Goal: Information Seeking & Learning: Compare options

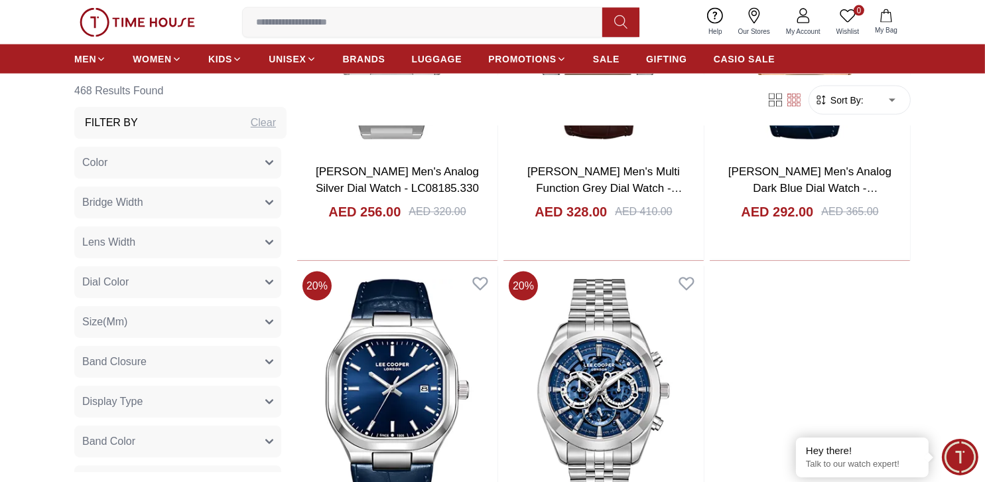
scroll to position [2920, 0]
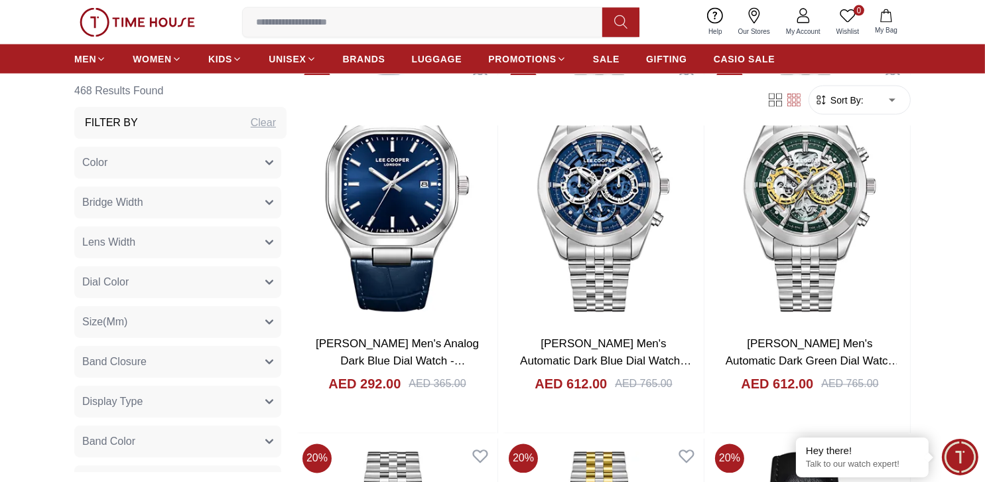
click at [134, 244] on span "Lens Width" at bounding box center [108, 242] width 53 height 16
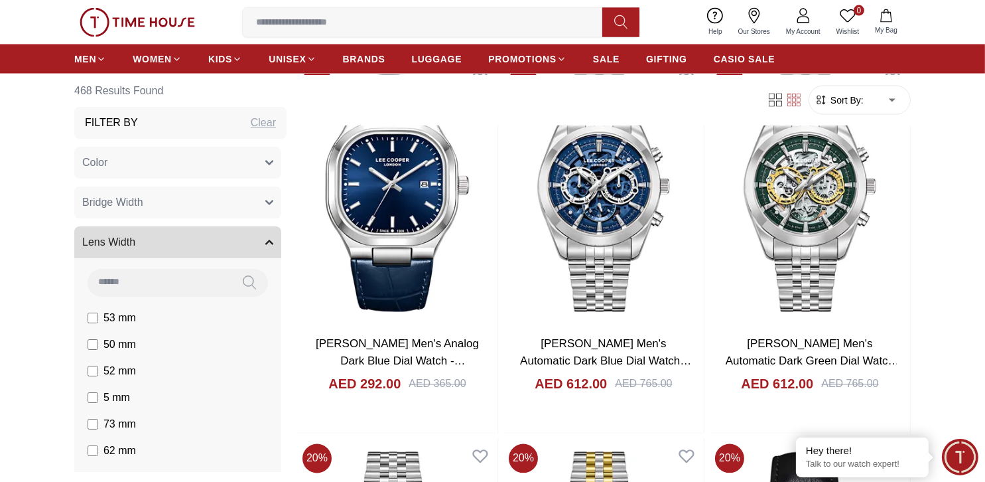
click at [135, 244] on span "Lens Width" at bounding box center [108, 242] width 53 height 16
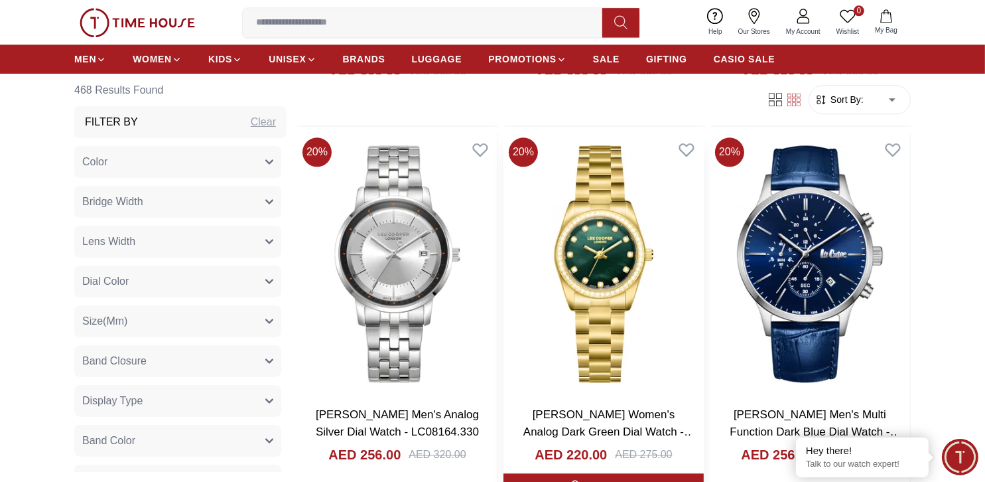
scroll to position [4048, 0]
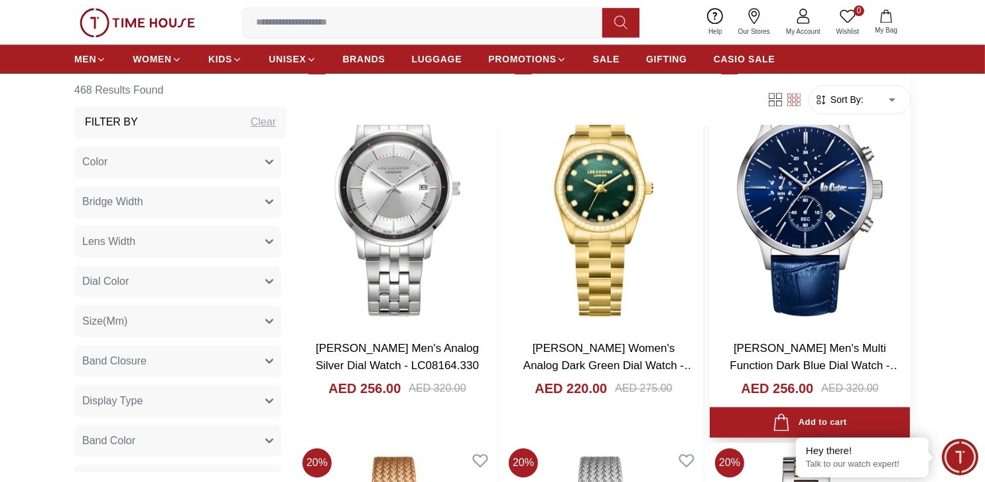
click at [819, 206] on img at bounding box center [810, 198] width 200 height 264
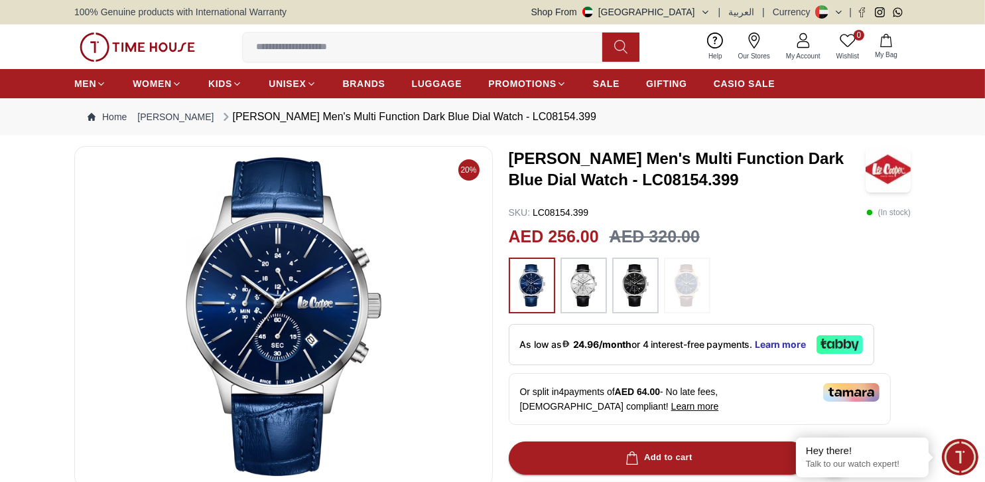
click at [577, 279] on img at bounding box center [583, 285] width 33 height 42
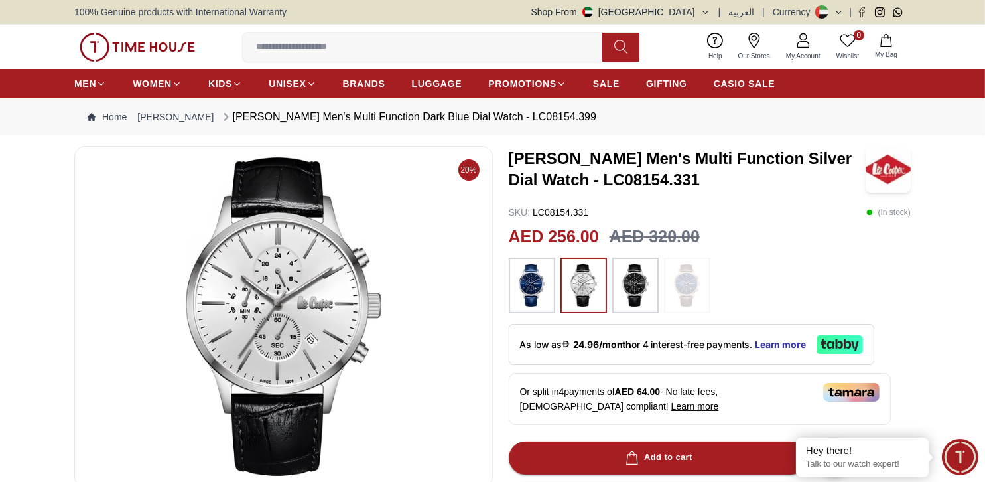
click at [623, 293] on img at bounding box center [635, 285] width 33 height 42
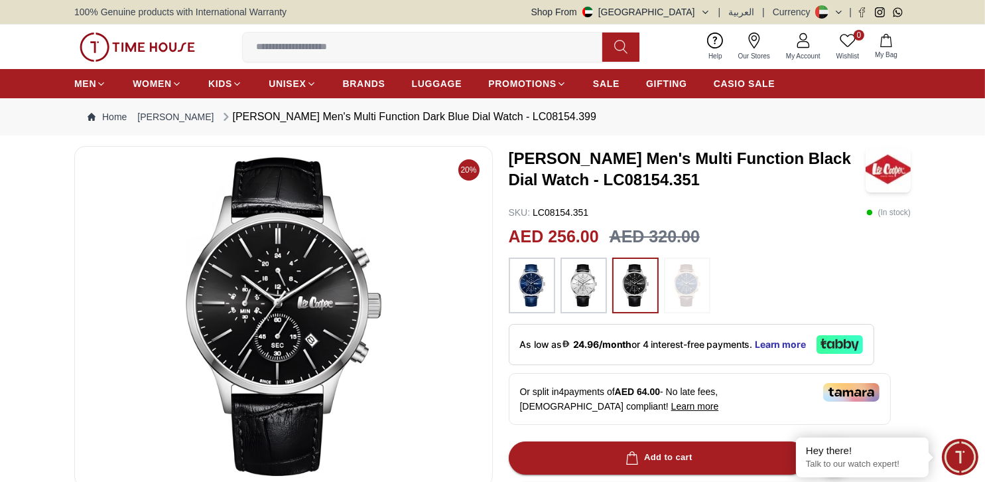
click at [579, 288] on img at bounding box center [583, 285] width 33 height 42
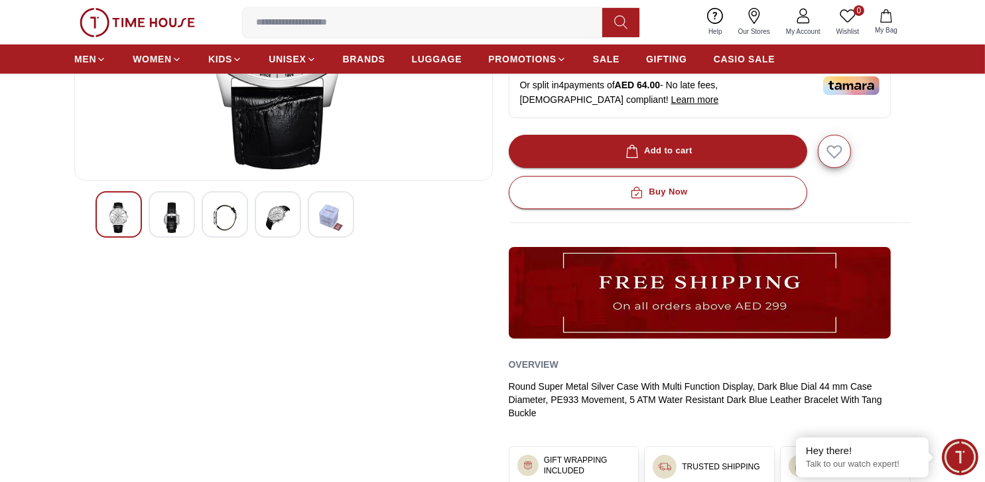
scroll to position [133, 0]
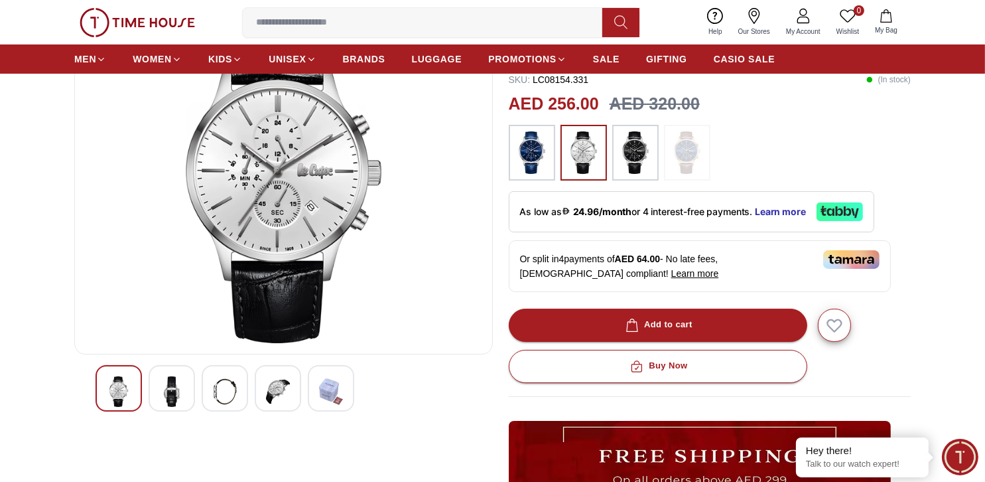
click at [329, 387] on img at bounding box center [331, 391] width 24 height 31
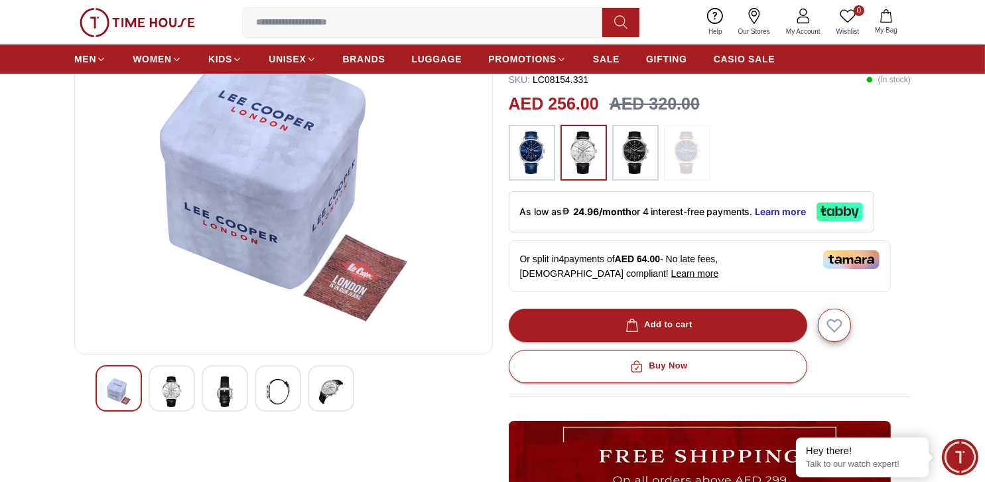
click at [288, 388] on img at bounding box center [278, 391] width 24 height 31
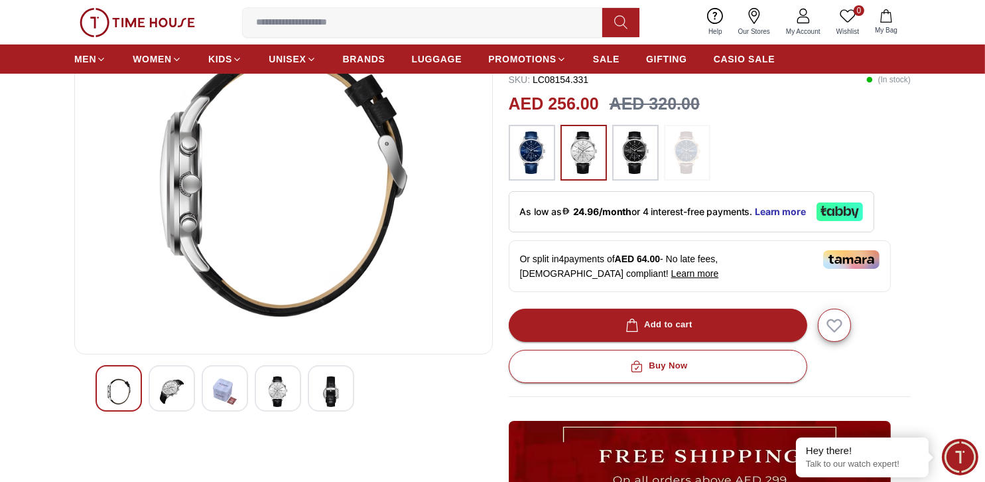
click at [223, 391] on img at bounding box center [225, 391] width 24 height 31
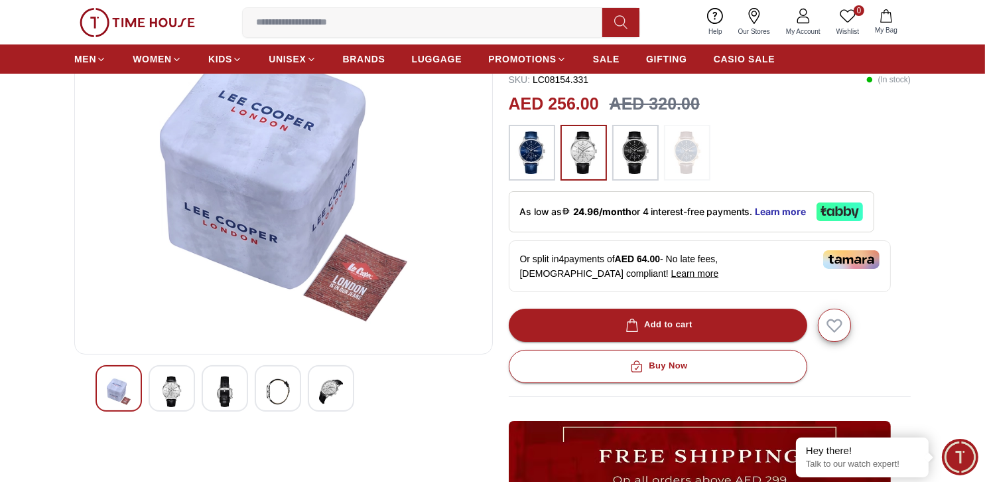
click at [184, 390] on img at bounding box center [172, 391] width 24 height 31
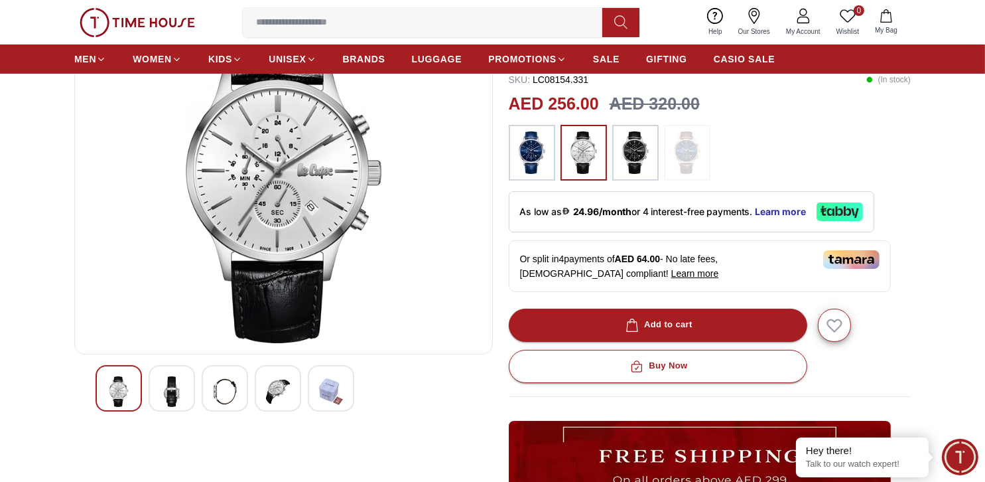
click at [125, 393] on img at bounding box center [119, 391] width 24 height 31
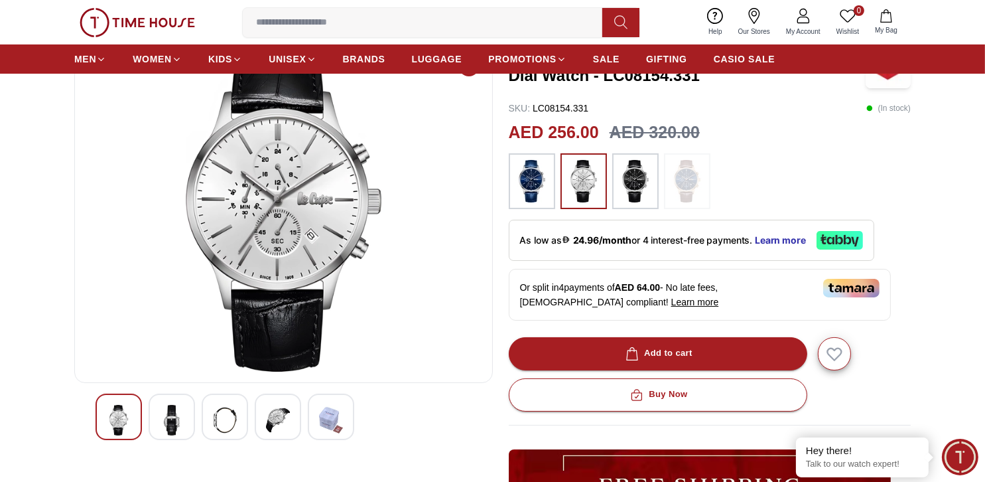
scroll to position [66, 0]
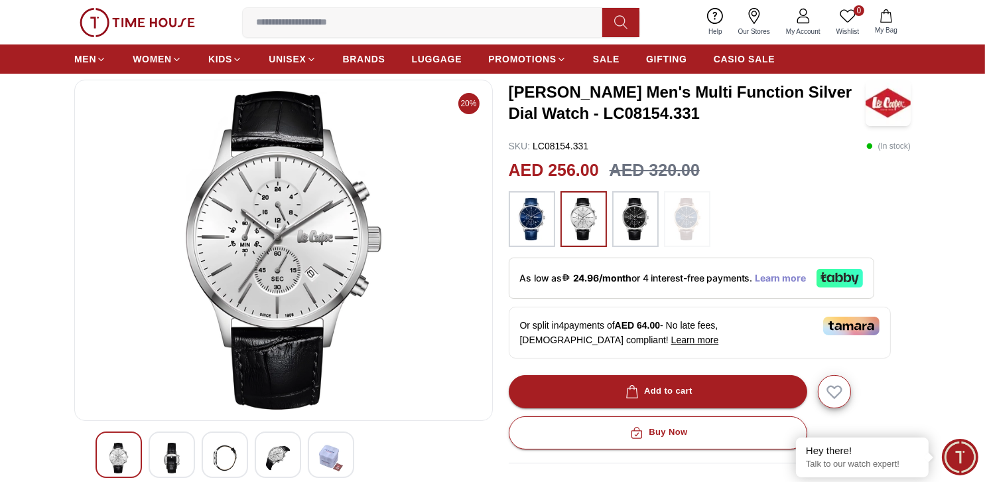
click at [778, 275] on span "Learn more" at bounding box center [780, 278] width 51 height 11
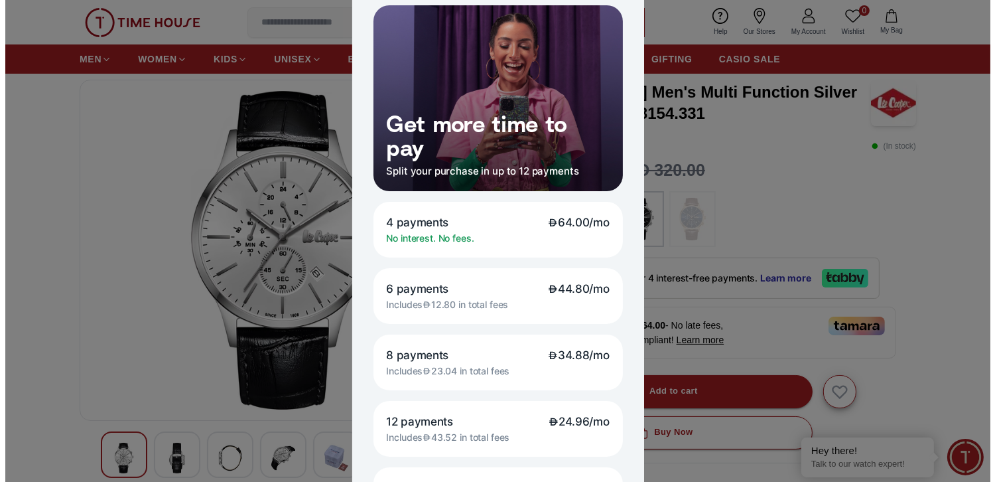
scroll to position [0, 0]
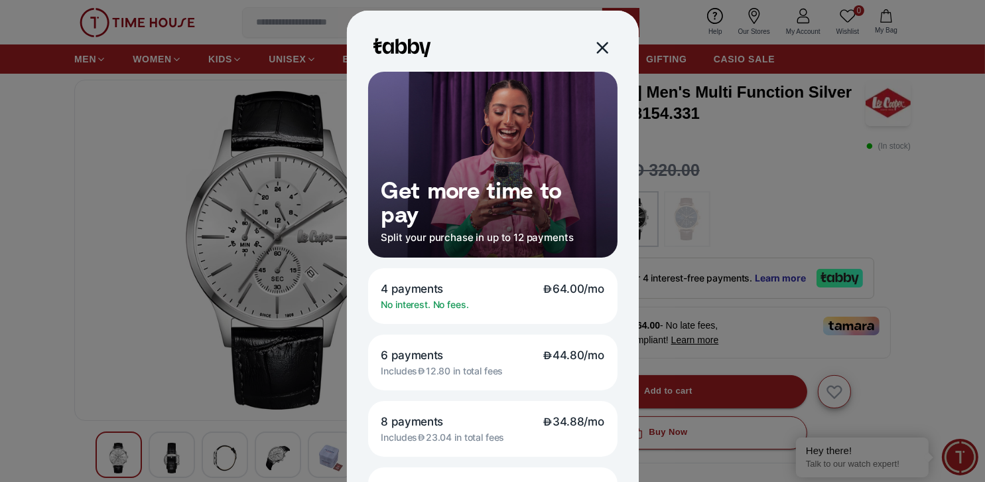
click at [601, 46] on div at bounding box center [601, 47] width 15 height 15
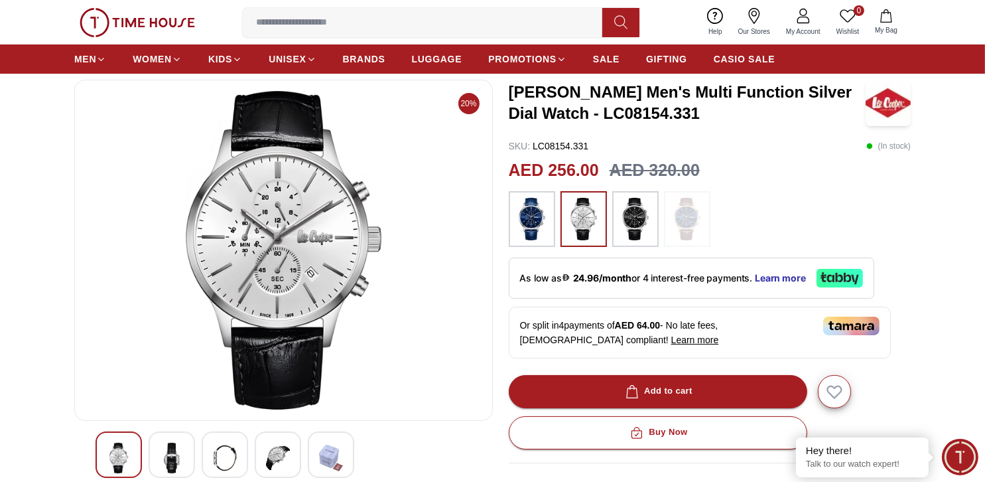
click at [843, 320] on img at bounding box center [851, 326] width 56 height 19
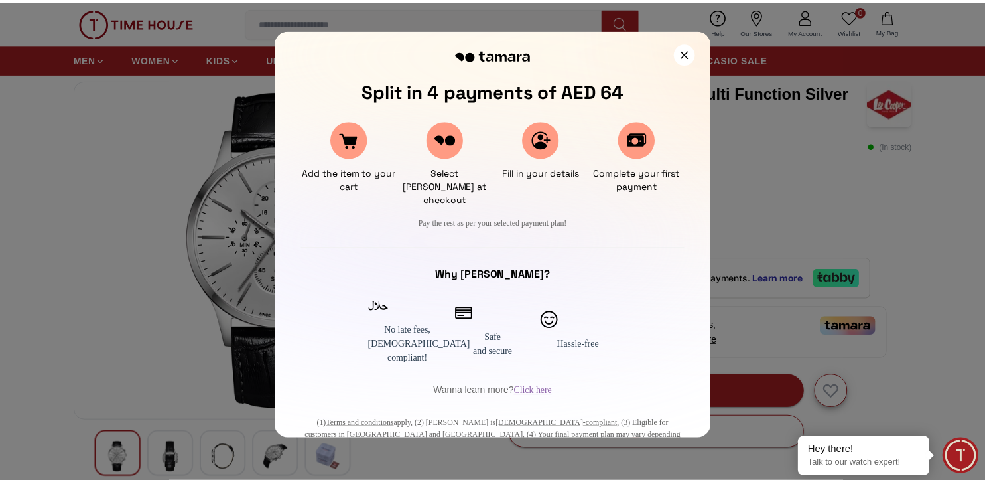
scroll to position [2, 0]
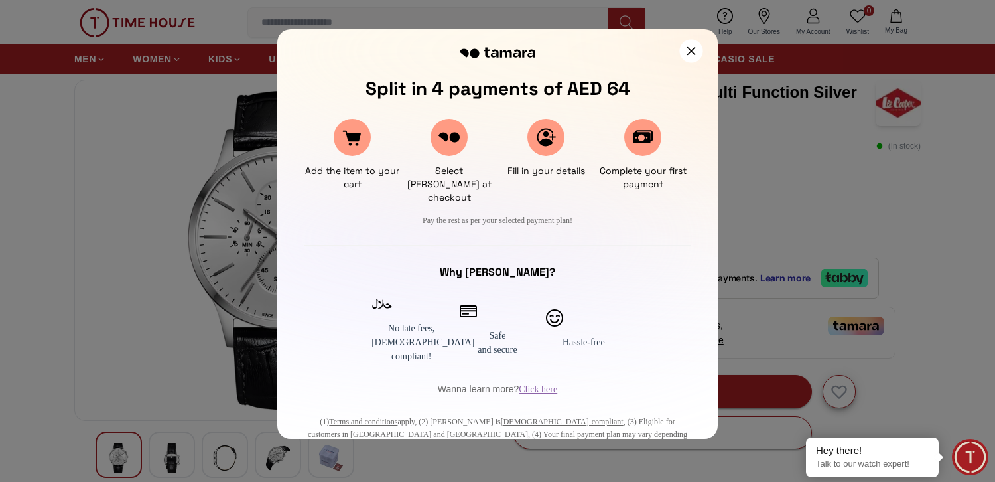
click at [697, 53] on div at bounding box center [690, 50] width 23 height 23
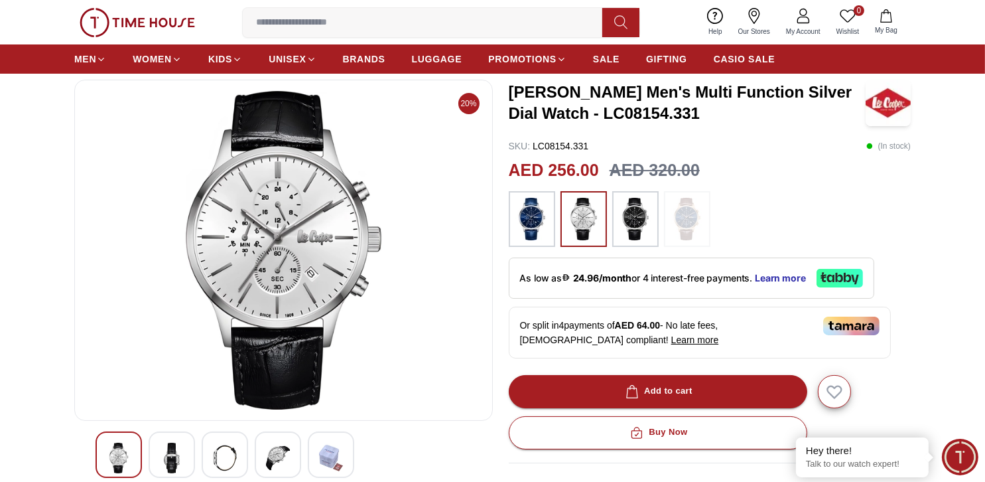
click at [840, 275] on icon at bounding box center [838, 276] width 7 height 9
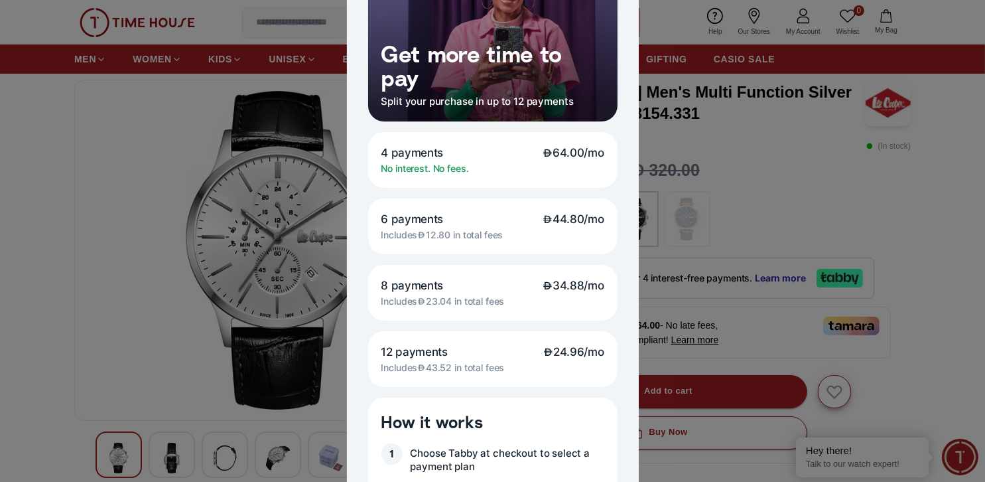
scroll to position [0, 0]
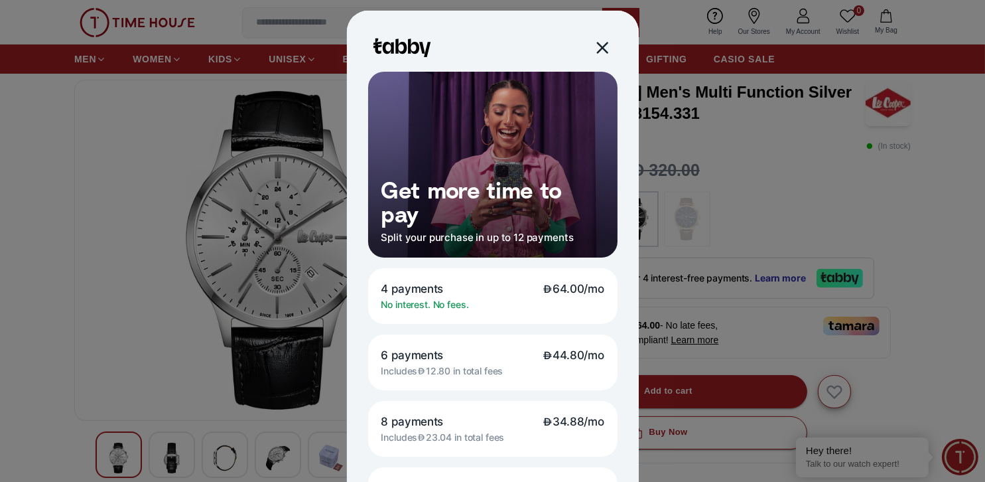
click at [597, 47] on div at bounding box center [601, 47] width 15 height 15
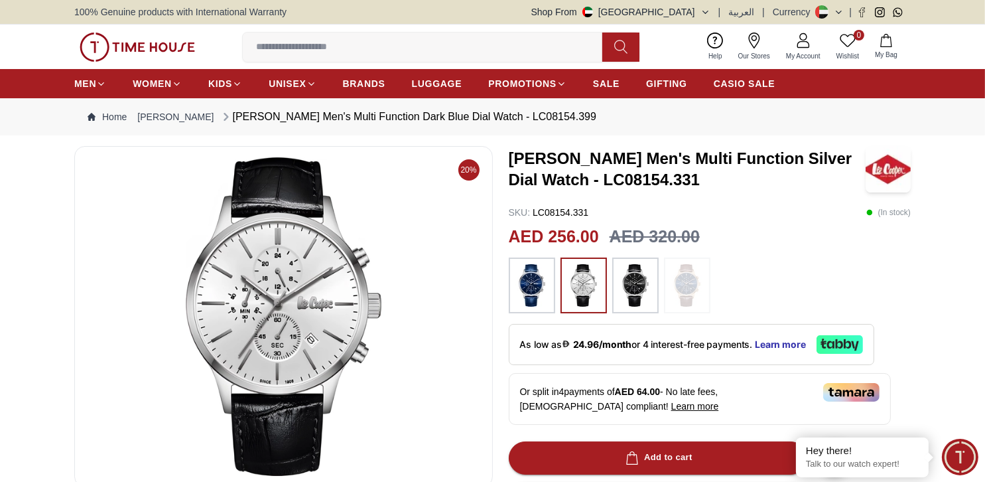
click at [530, 288] on img at bounding box center [532, 285] width 33 height 42
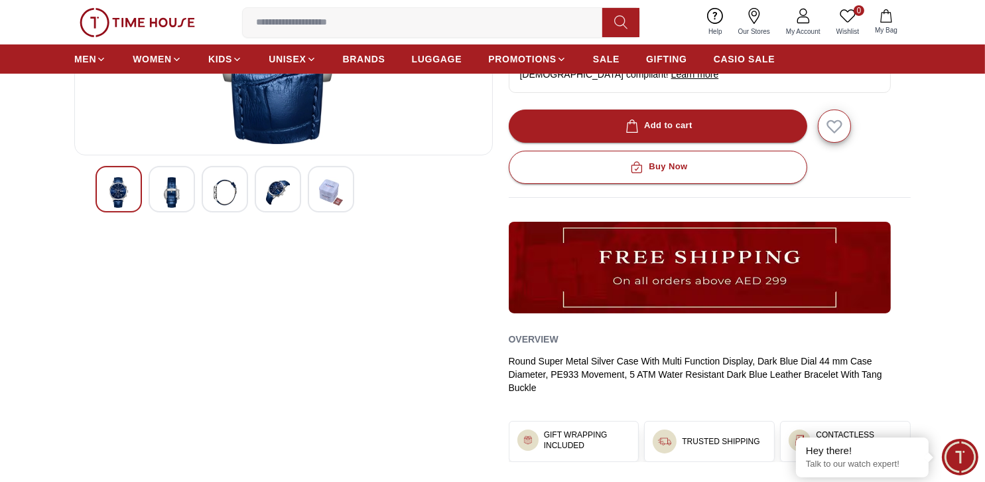
scroll to position [265, 0]
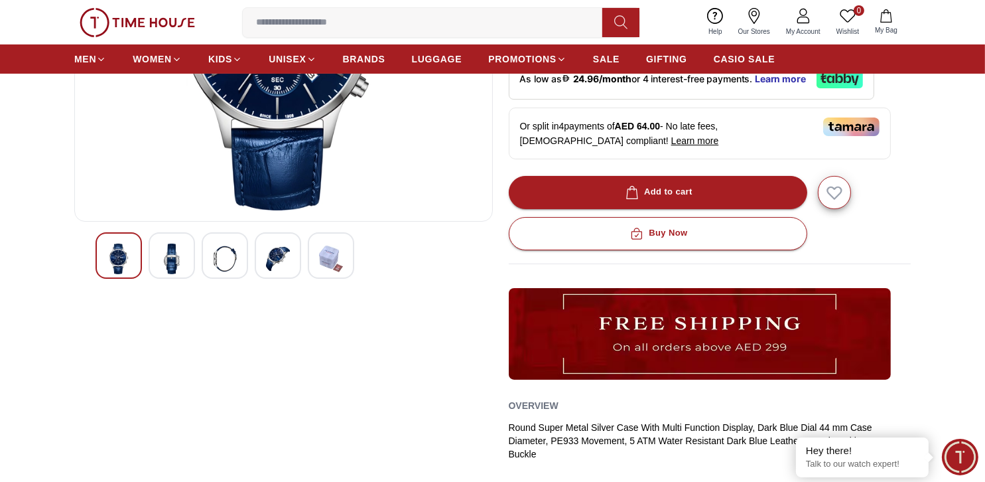
click at [268, 248] on img at bounding box center [278, 259] width 24 height 31
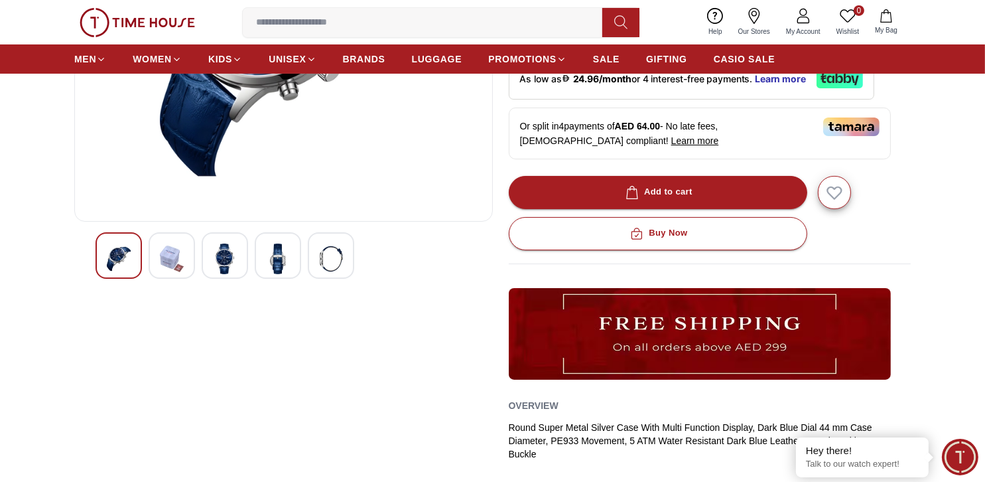
scroll to position [0, 0]
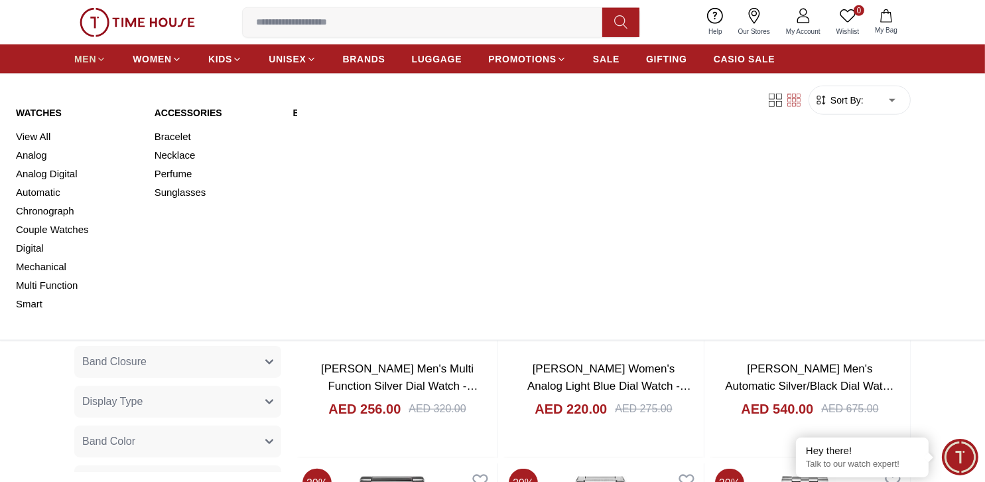
scroll to position [6056, 0]
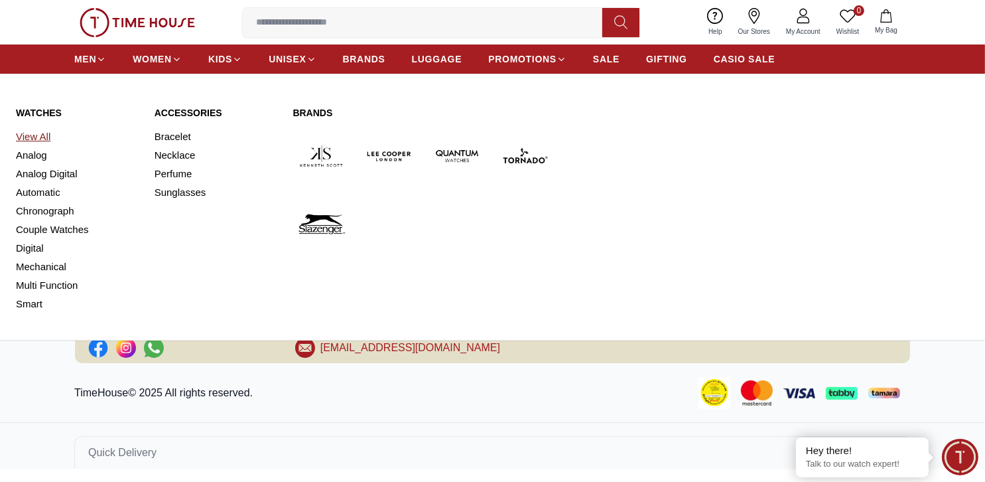
click at [36, 135] on link "View All" at bounding box center [77, 136] width 123 height 19
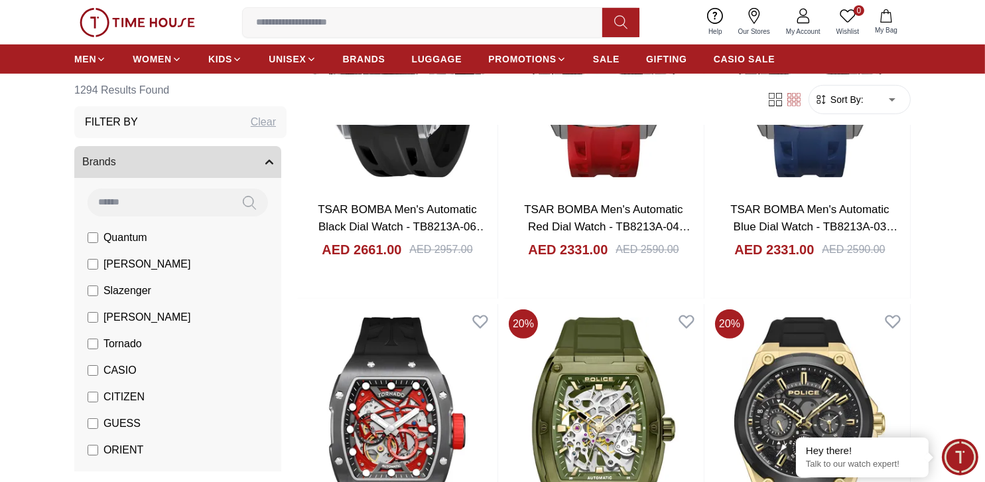
scroll to position [664, 0]
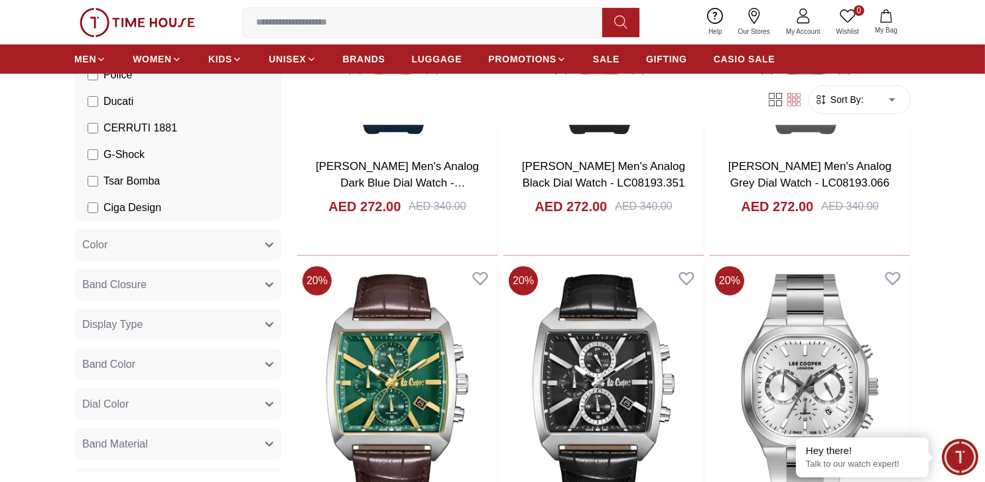
scroll to position [531, 0]
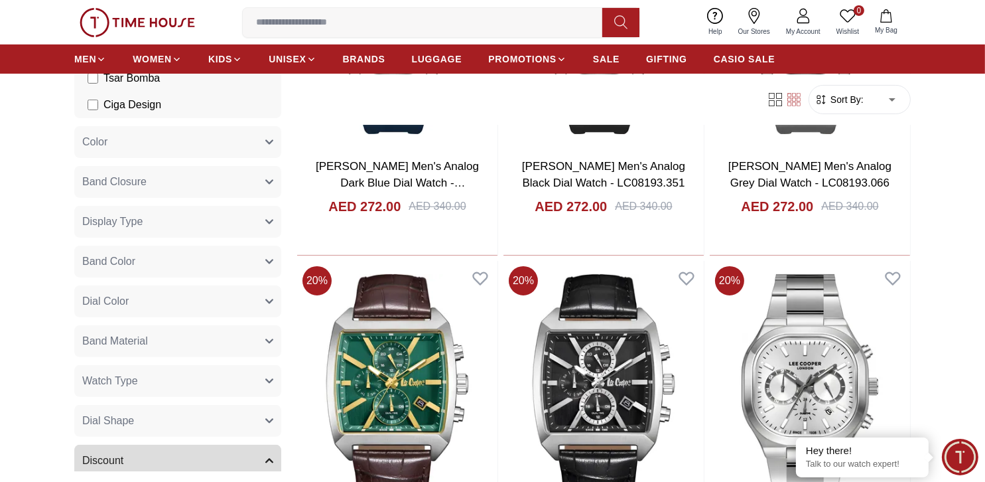
click at [148, 187] on button "Band Closure" at bounding box center [177, 182] width 207 height 32
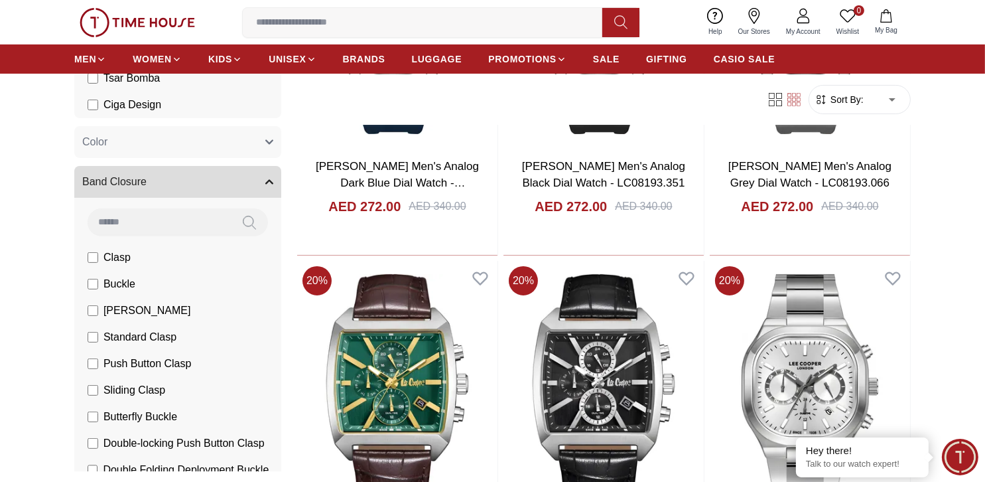
click at [147, 186] on button "Band Closure" at bounding box center [177, 182] width 207 height 32
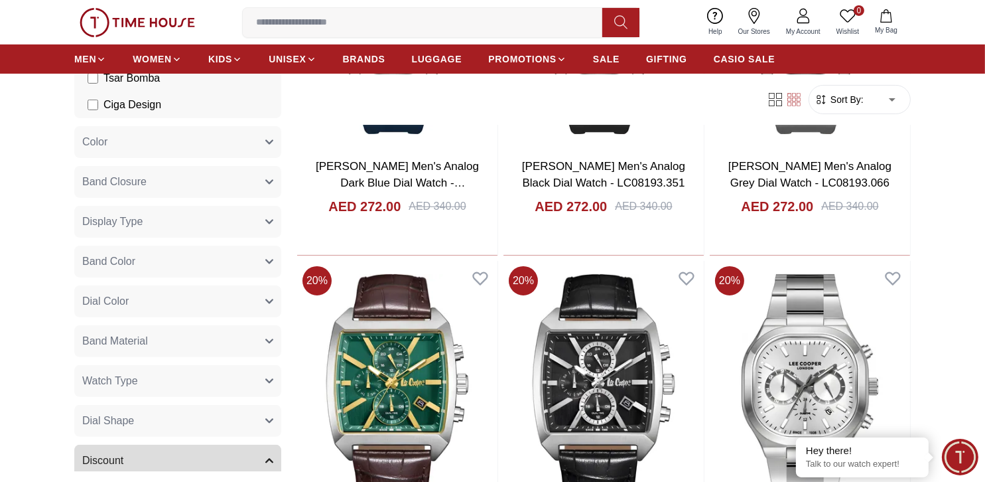
click at [141, 229] on span "Display Type" at bounding box center [112, 222] width 60 height 16
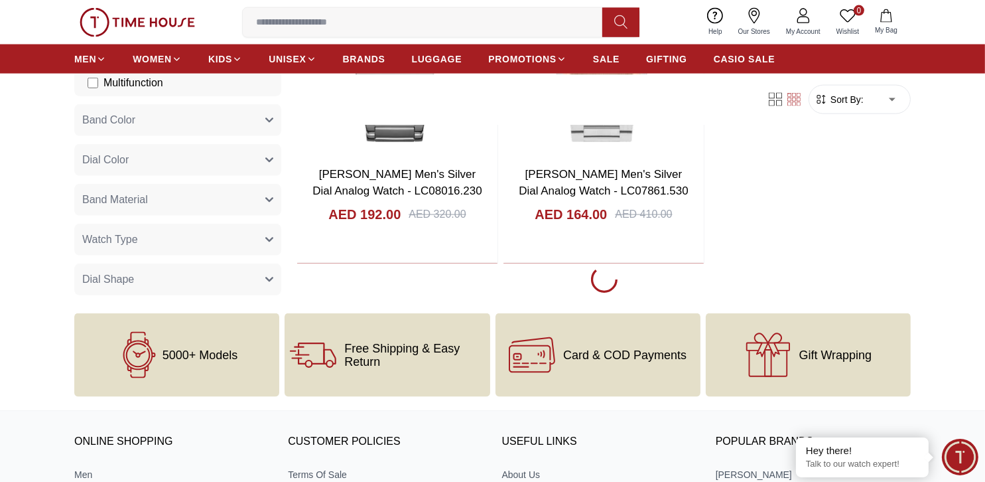
scroll to position [929, 0]
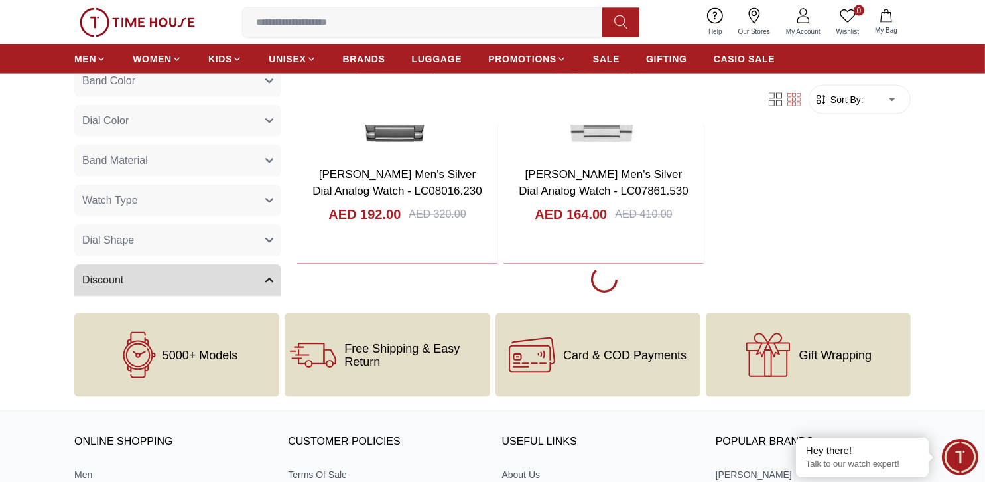
click at [133, 202] on span "Watch Type" at bounding box center [110, 200] width 56 height 16
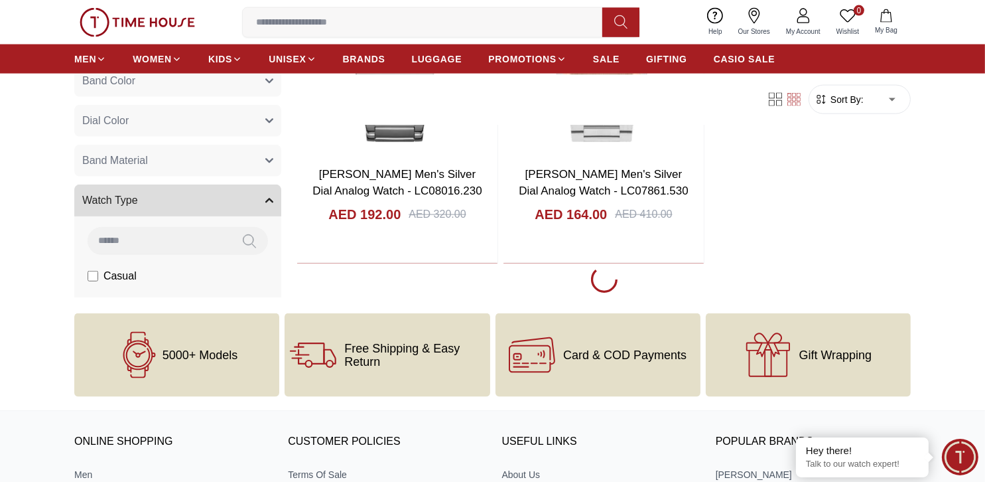
scroll to position [995, 0]
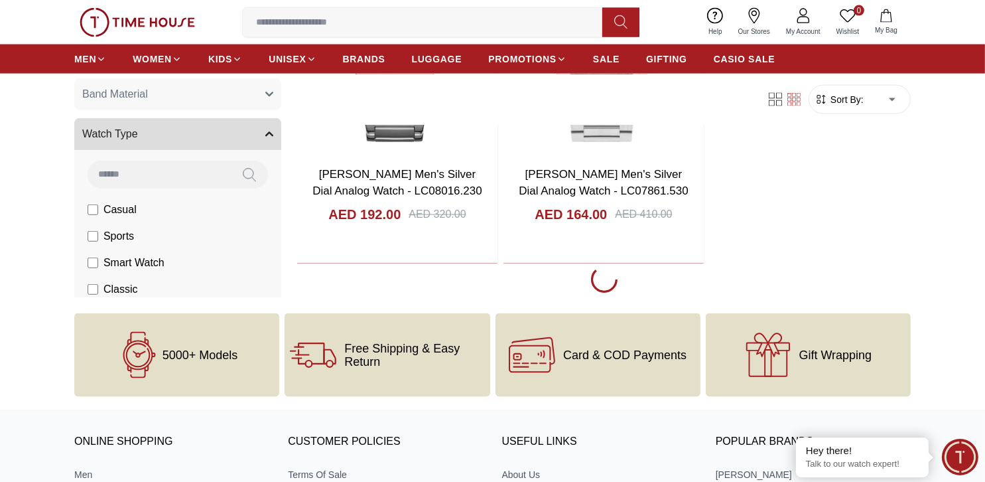
click at [107, 213] on span "Casual" at bounding box center [120, 210] width 33 height 16
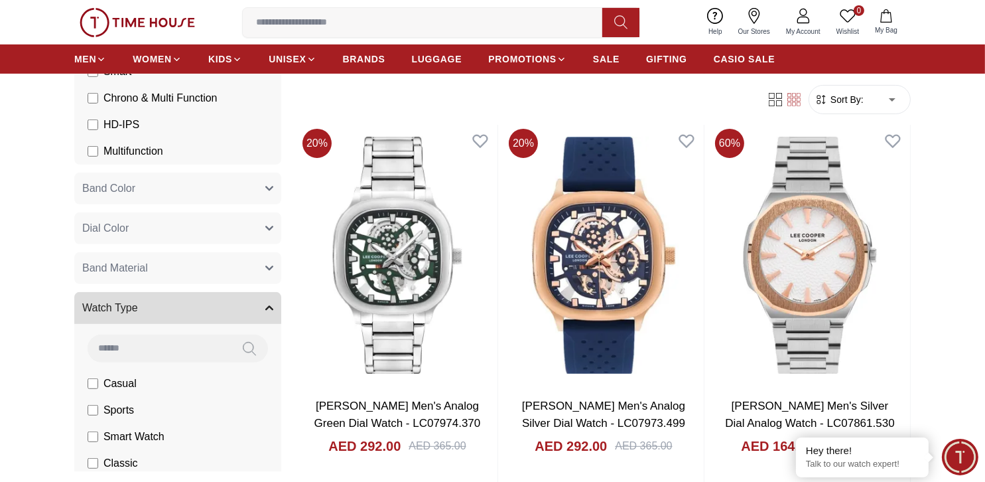
scroll to position [464, 0]
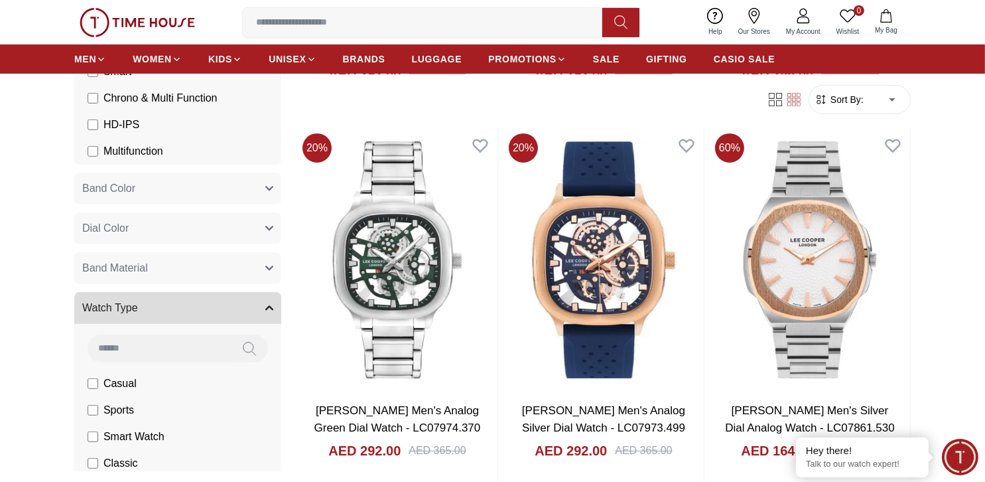
click at [145, 269] on span "Band Material" at bounding box center [115, 268] width 66 height 16
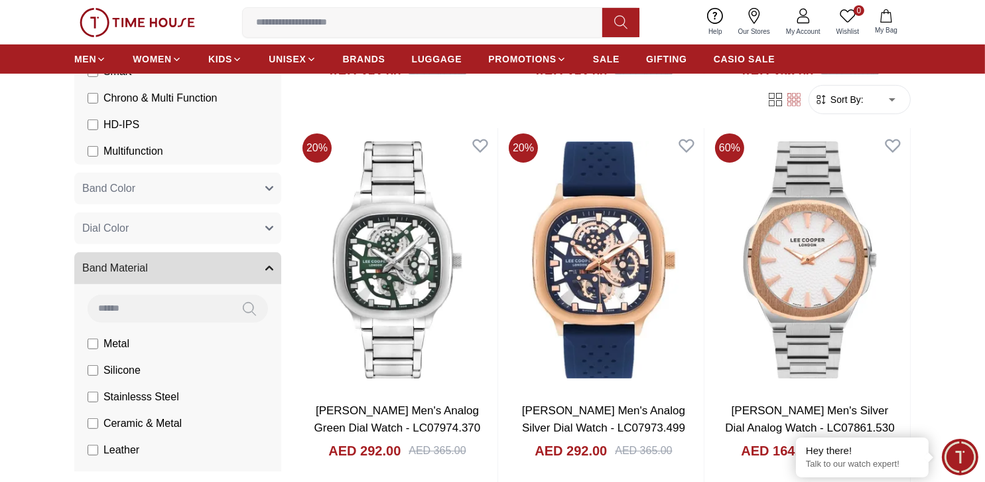
click at [145, 269] on span "Band Material" at bounding box center [115, 268] width 66 height 16
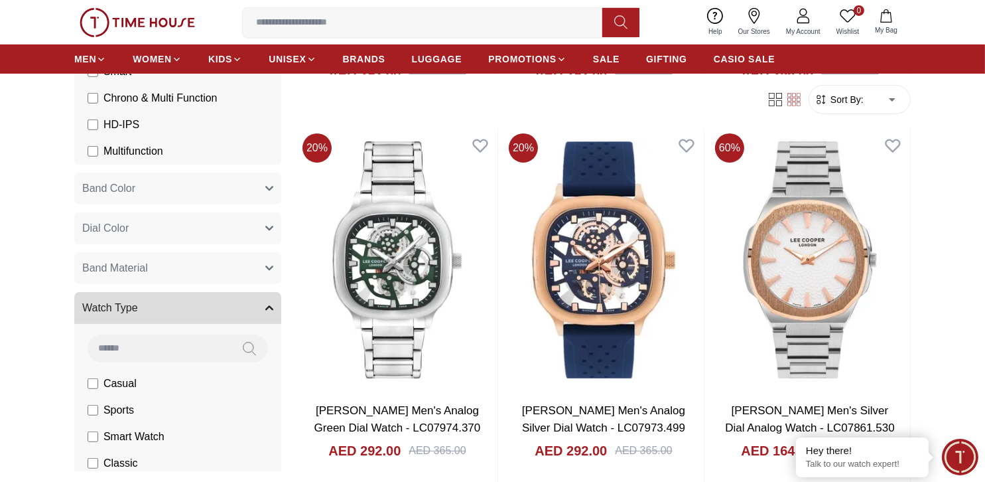
click at [141, 237] on button "Dial Color" at bounding box center [177, 228] width 207 height 32
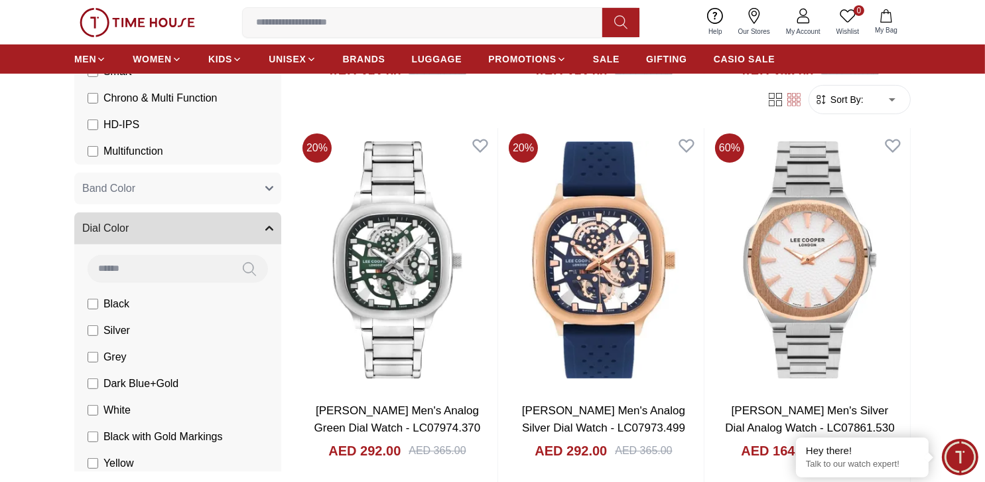
click at [141, 237] on button "Dial Color" at bounding box center [177, 228] width 207 height 32
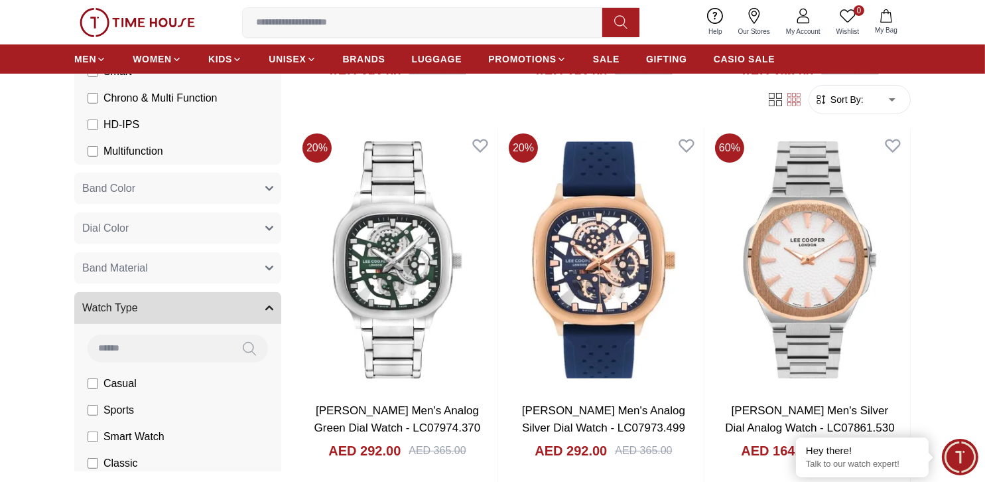
click at [135, 178] on button "Band Color" at bounding box center [177, 189] width 207 height 32
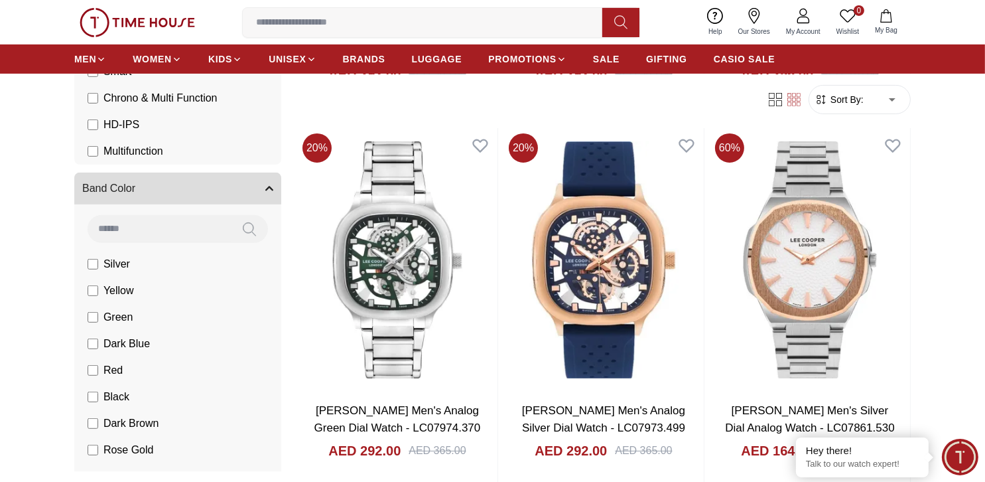
click at [135, 178] on button "Band Color" at bounding box center [177, 189] width 207 height 32
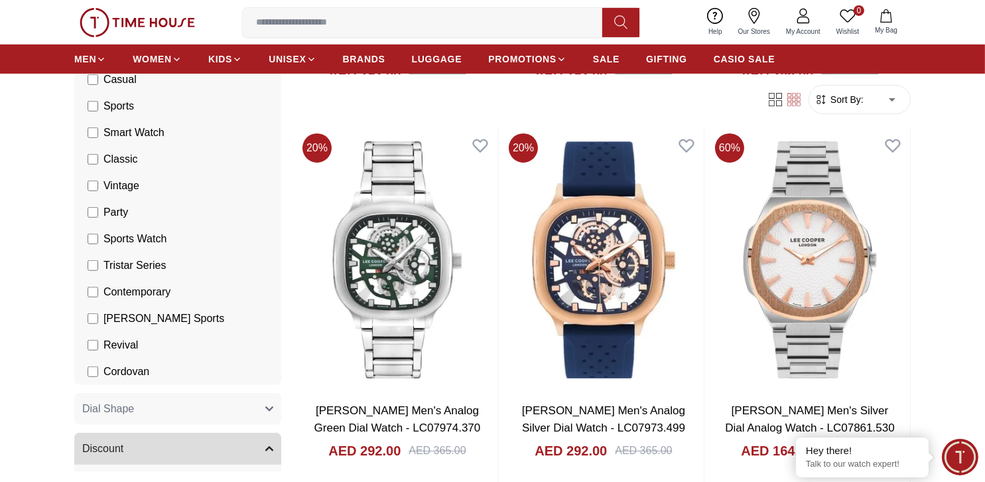
scroll to position [1284, 0]
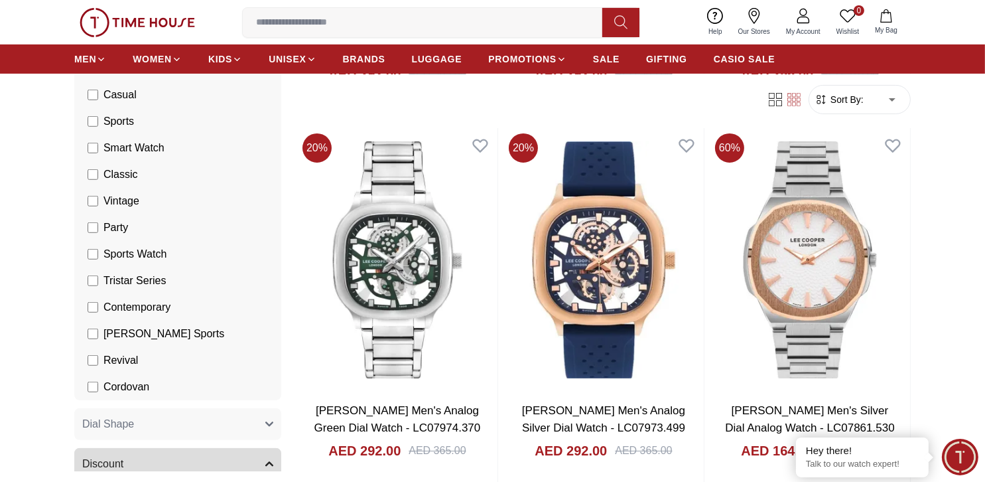
click at [146, 424] on button "Dial Shape" at bounding box center [177, 424] width 207 height 32
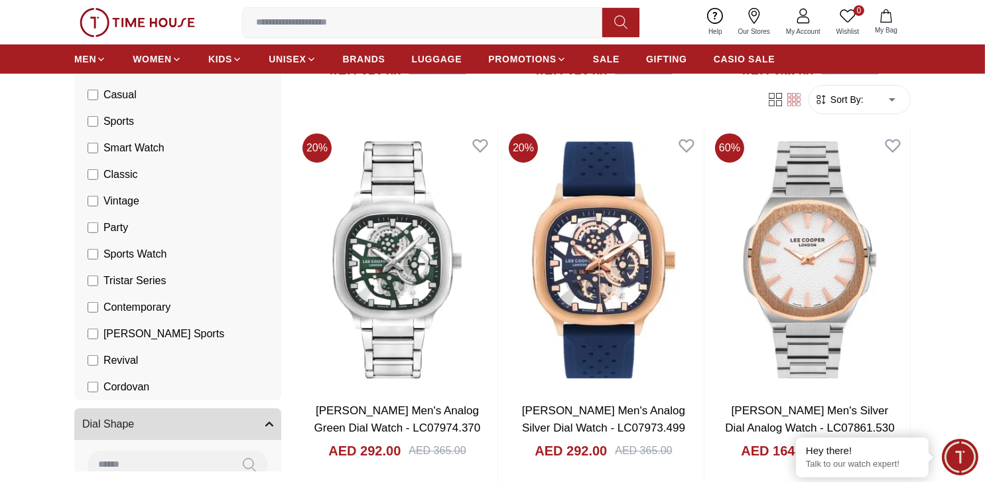
scroll to position [1417, 0]
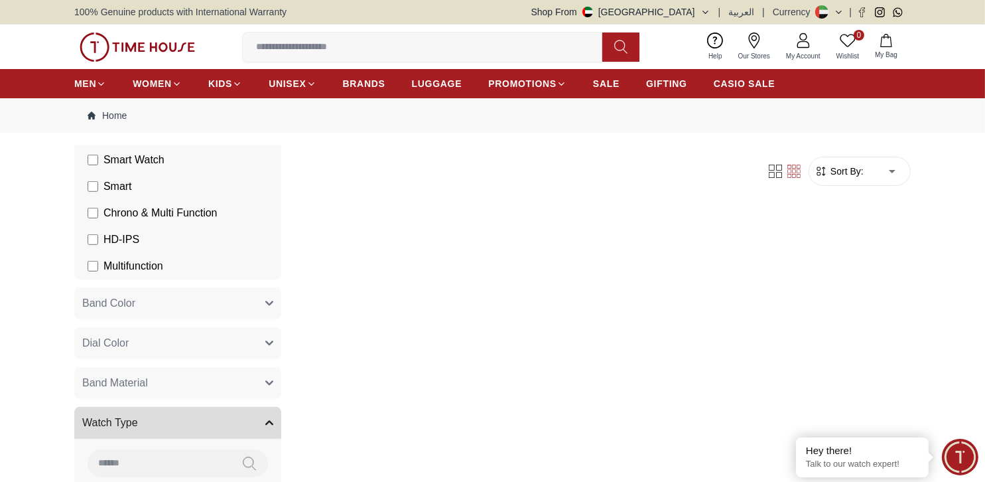
scroll to position [1085, 0]
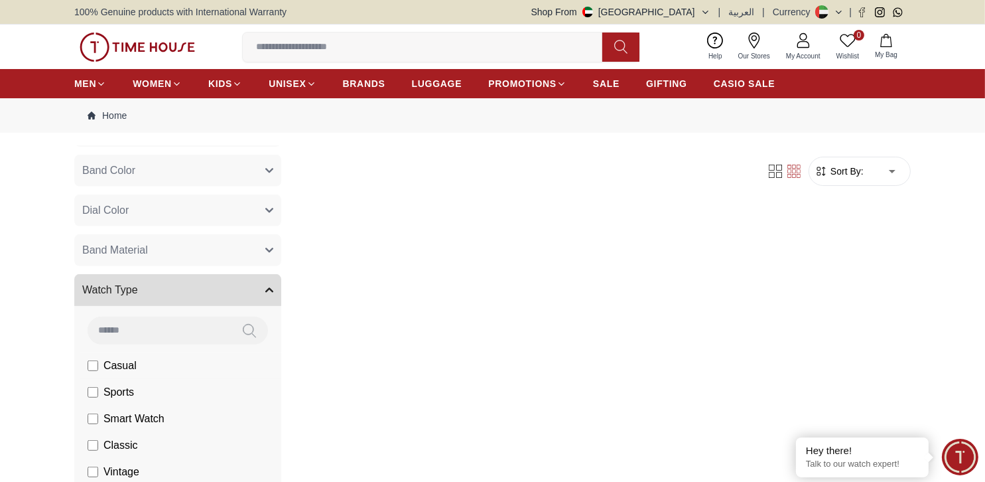
click at [102, 364] on label "Casual" at bounding box center [112, 366] width 49 height 16
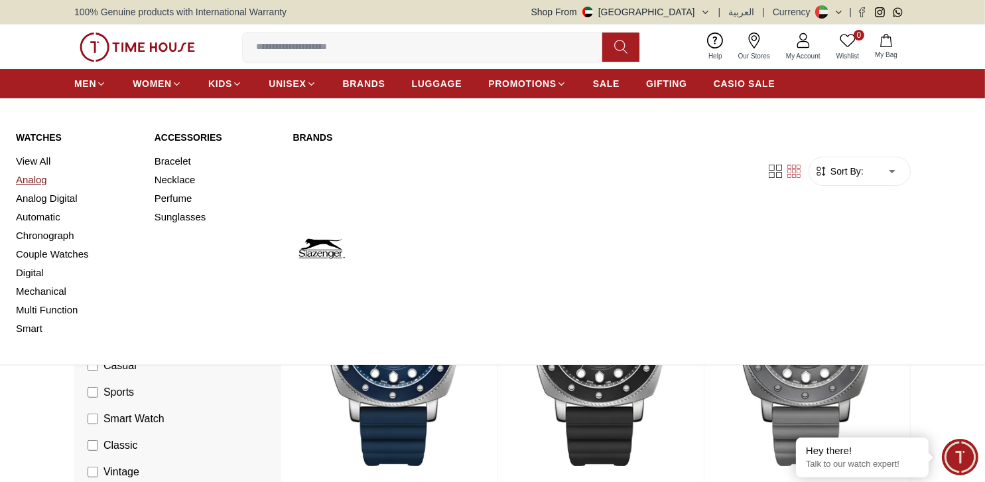
click at [38, 177] on link "Analog" at bounding box center [77, 180] width 123 height 19
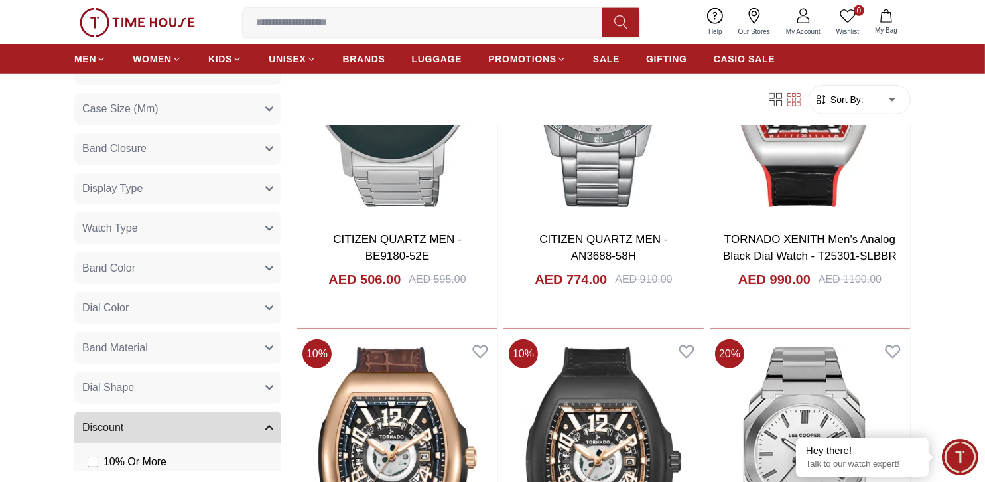
scroll to position [873, 0]
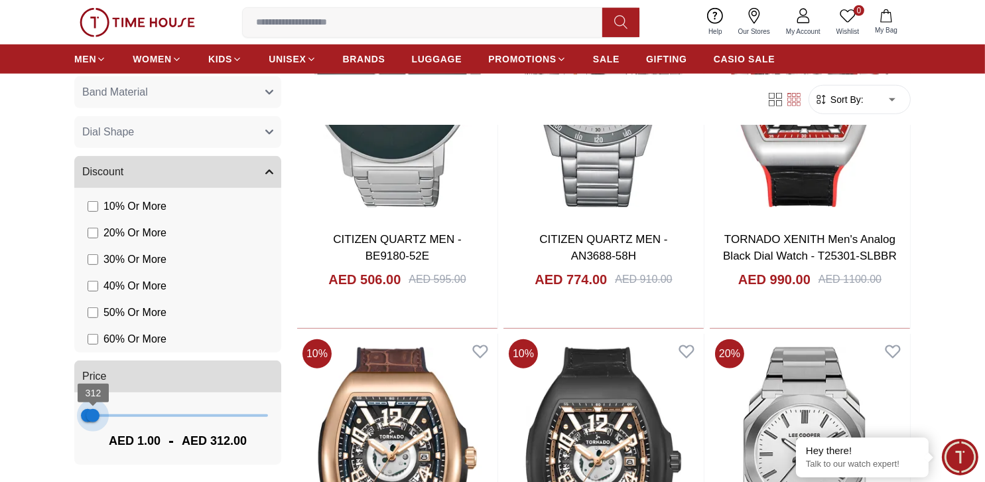
type input "***"
drag, startPoint x: 253, startPoint y: 417, endPoint x: 92, endPoint y: 419, distance: 161.3
click at [92, 419] on span "273" at bounding box center [92, 415] width 13 height 13
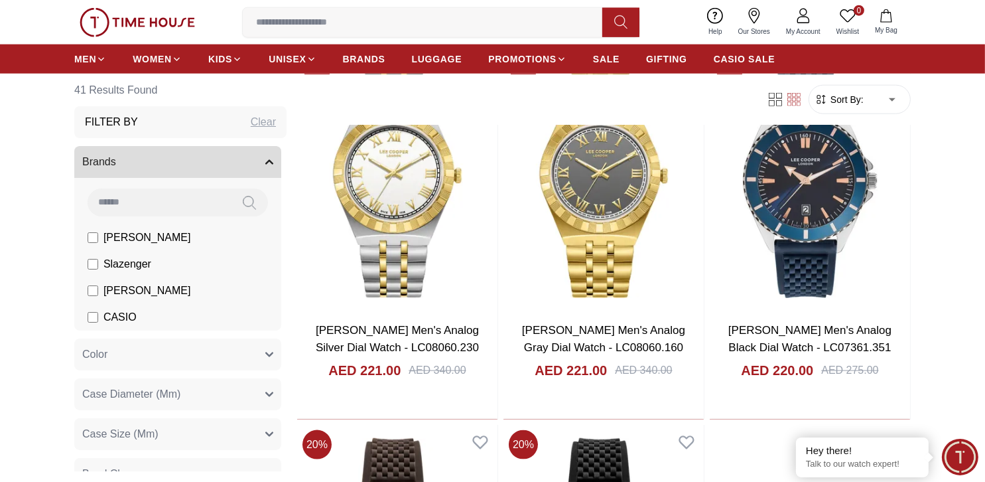
scroll to position [2455, 0]
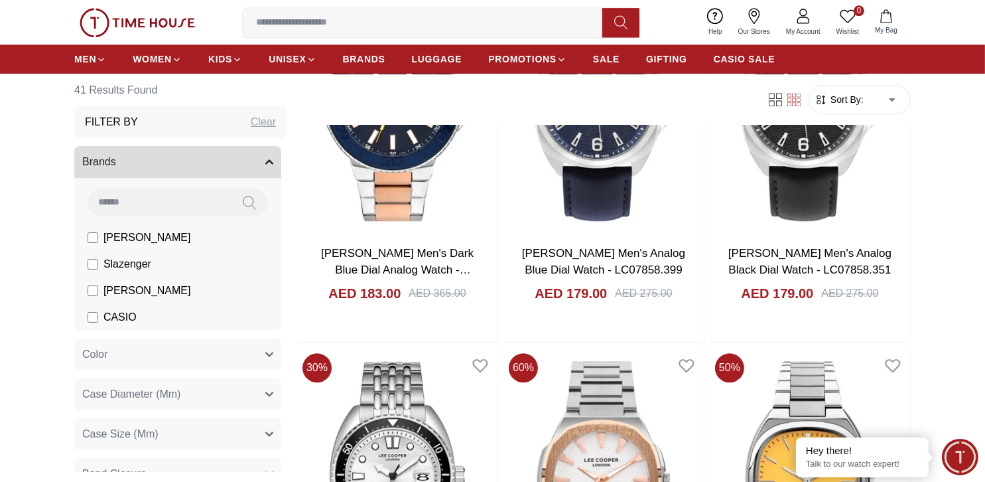
scroll to position [4048, 0]
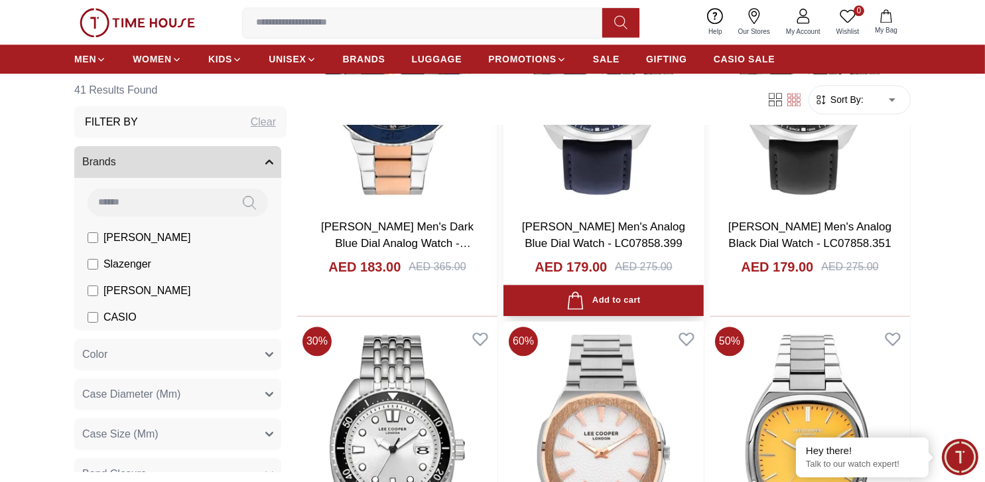
click at [614, 153] on img at bounding box center [604, 76] width 200 height 264
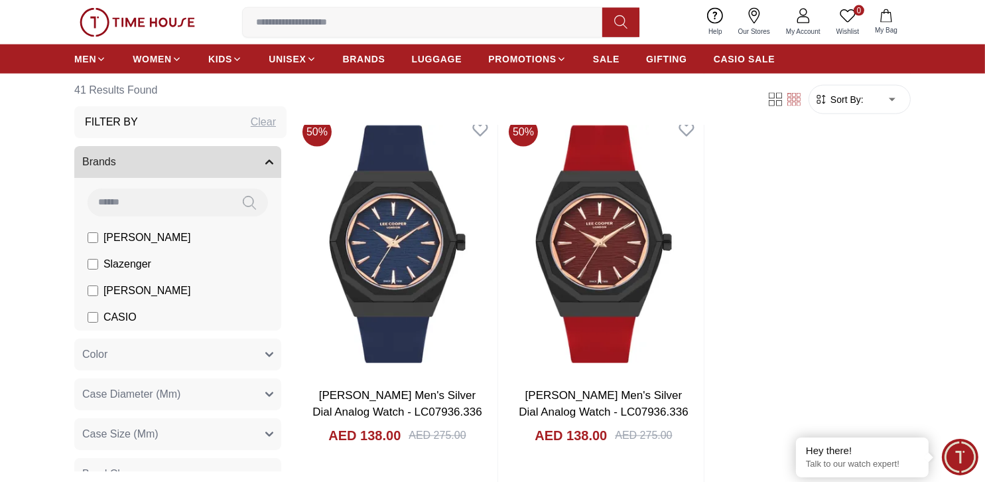
scroll to position [2051, 0]
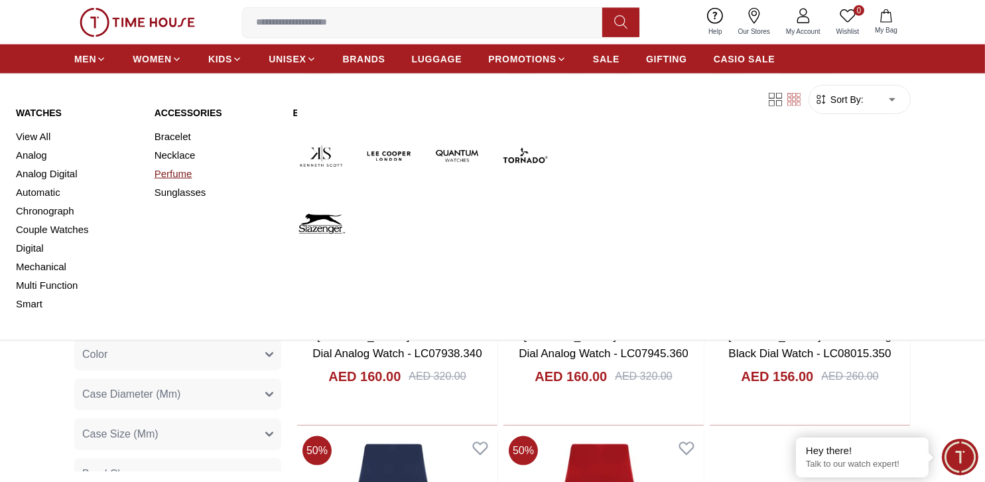
click at [171, 171] on link "Perfume" at bounding box center [216, 174] width 123 height 19
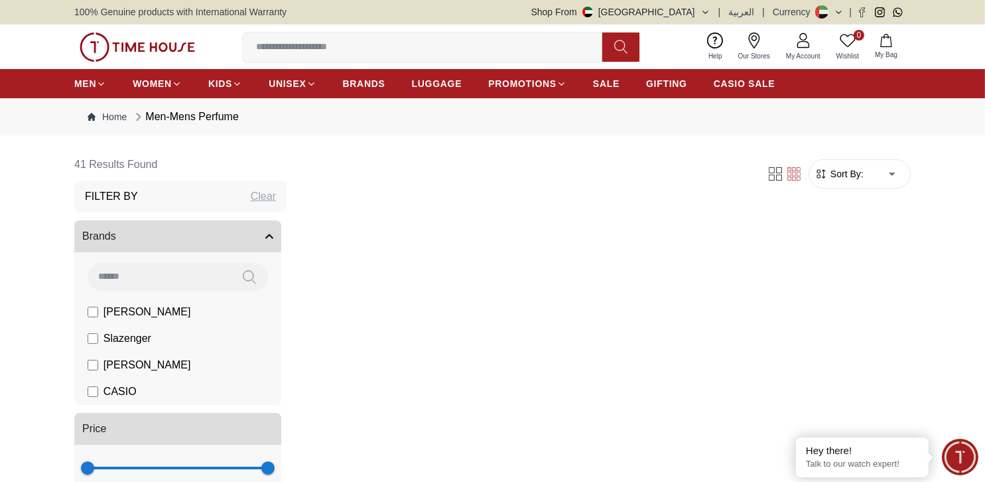
click at [453, 251] on div "Filter Sort By: ​ ****** ​" at bounding box center [604, 337] width 614 height 376
